Goal: Find specific page/section: Find specific page/section

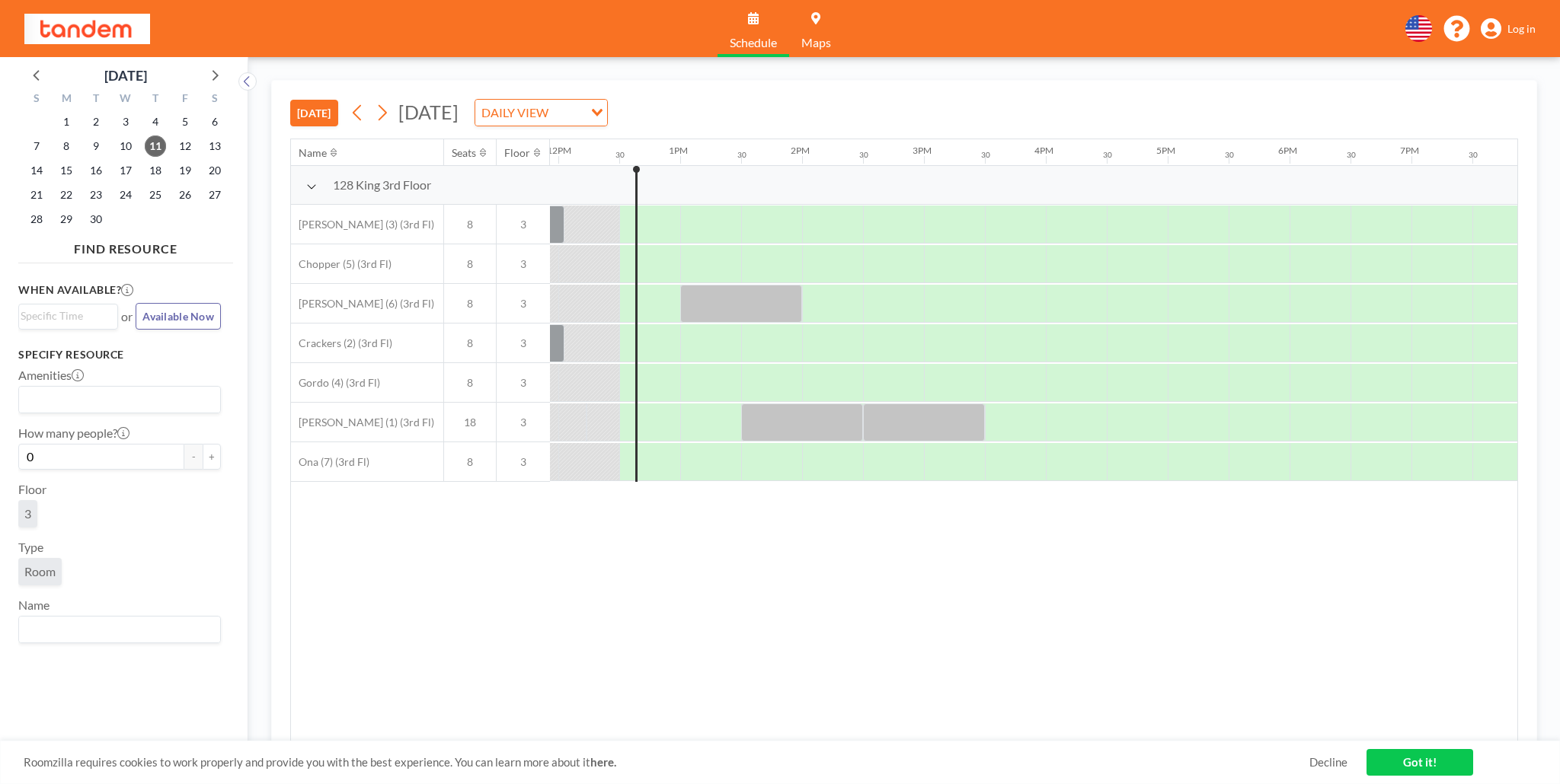
scroll to position [0, 1463]
click at [1496, 26] on icon at bounding box center [1491, 29] width 21 height 21
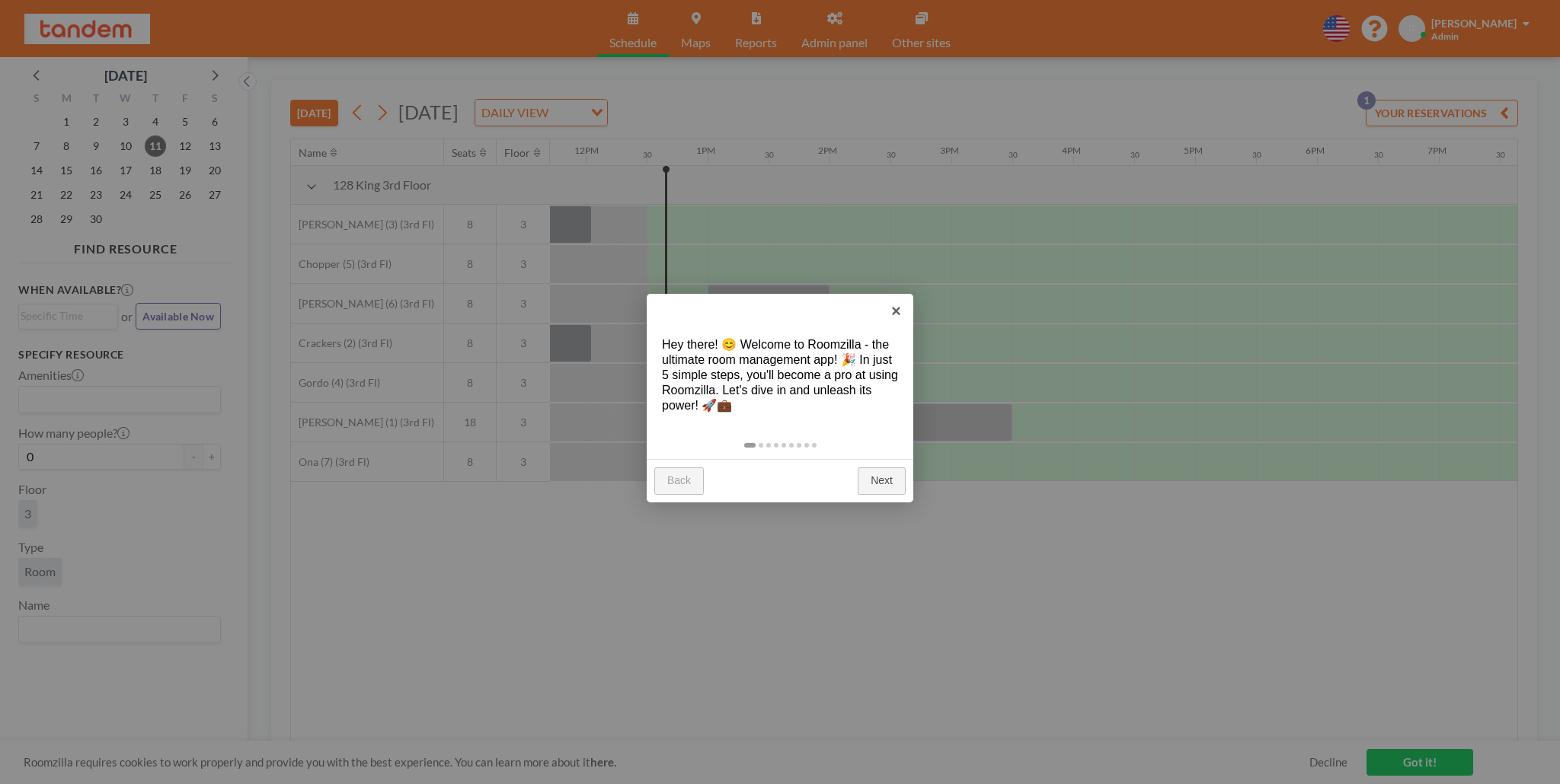
scroll to position [0, 1463]
click at [900, 308] on link "×" at bounding box center [896, 311] width 35 height 35
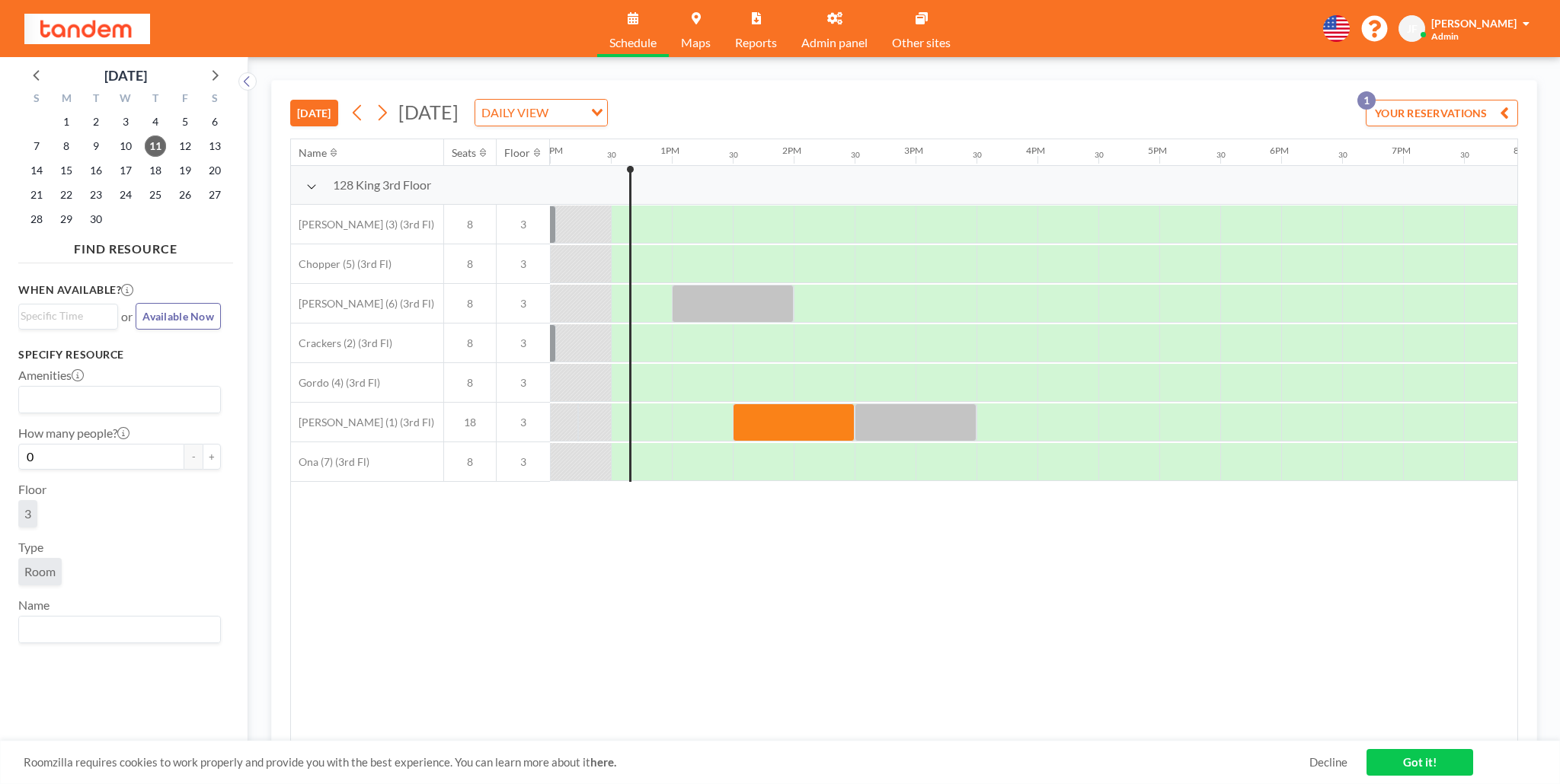
click at [839, 31] on link "Admin panel" at bounding box center [834, 28] width 91 height 57
